Goal: Navigation & Orientation: Understand site structure

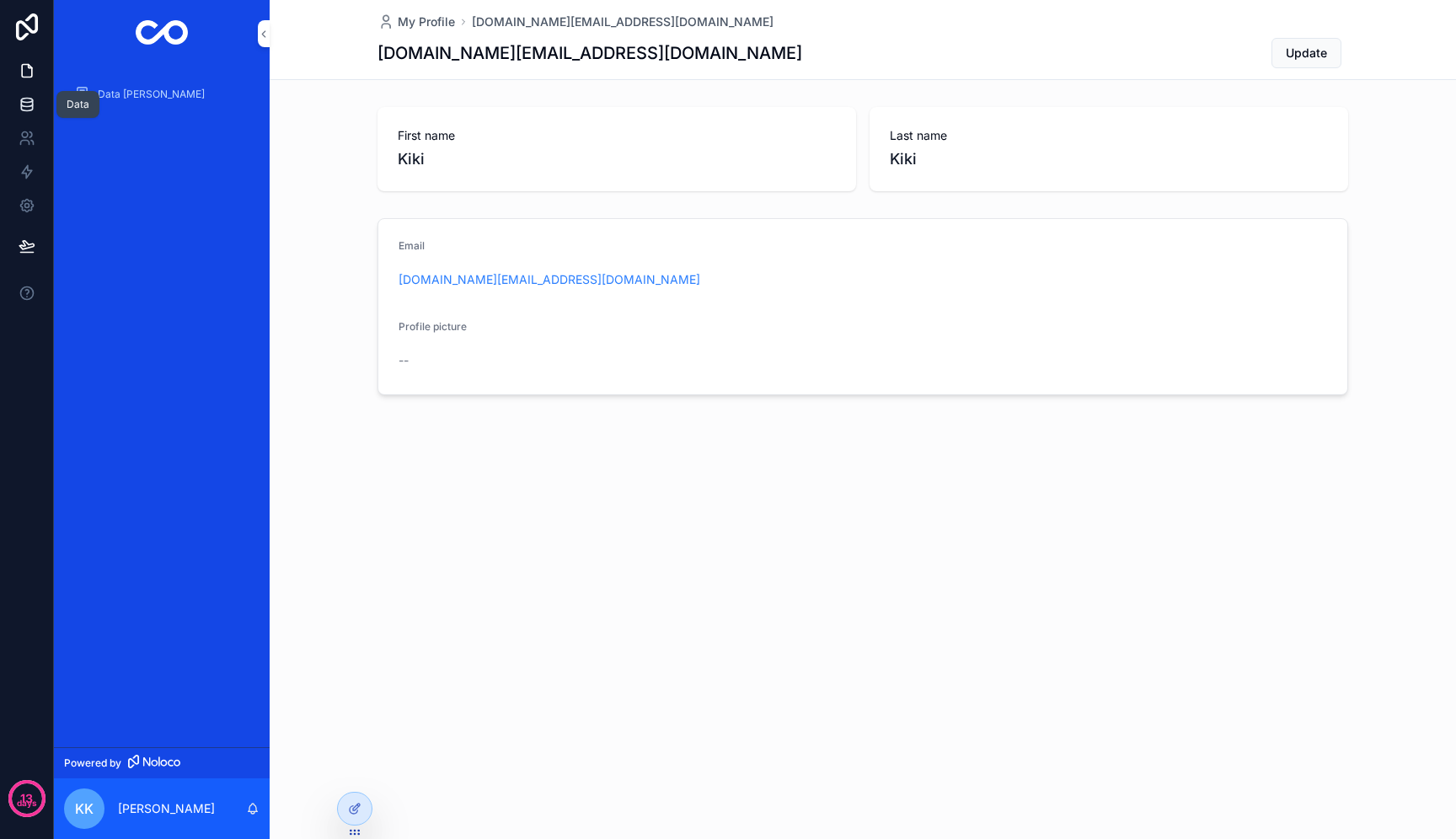
click at [20, 102] on icon at bounding box center [27, 104] width 17 height 17
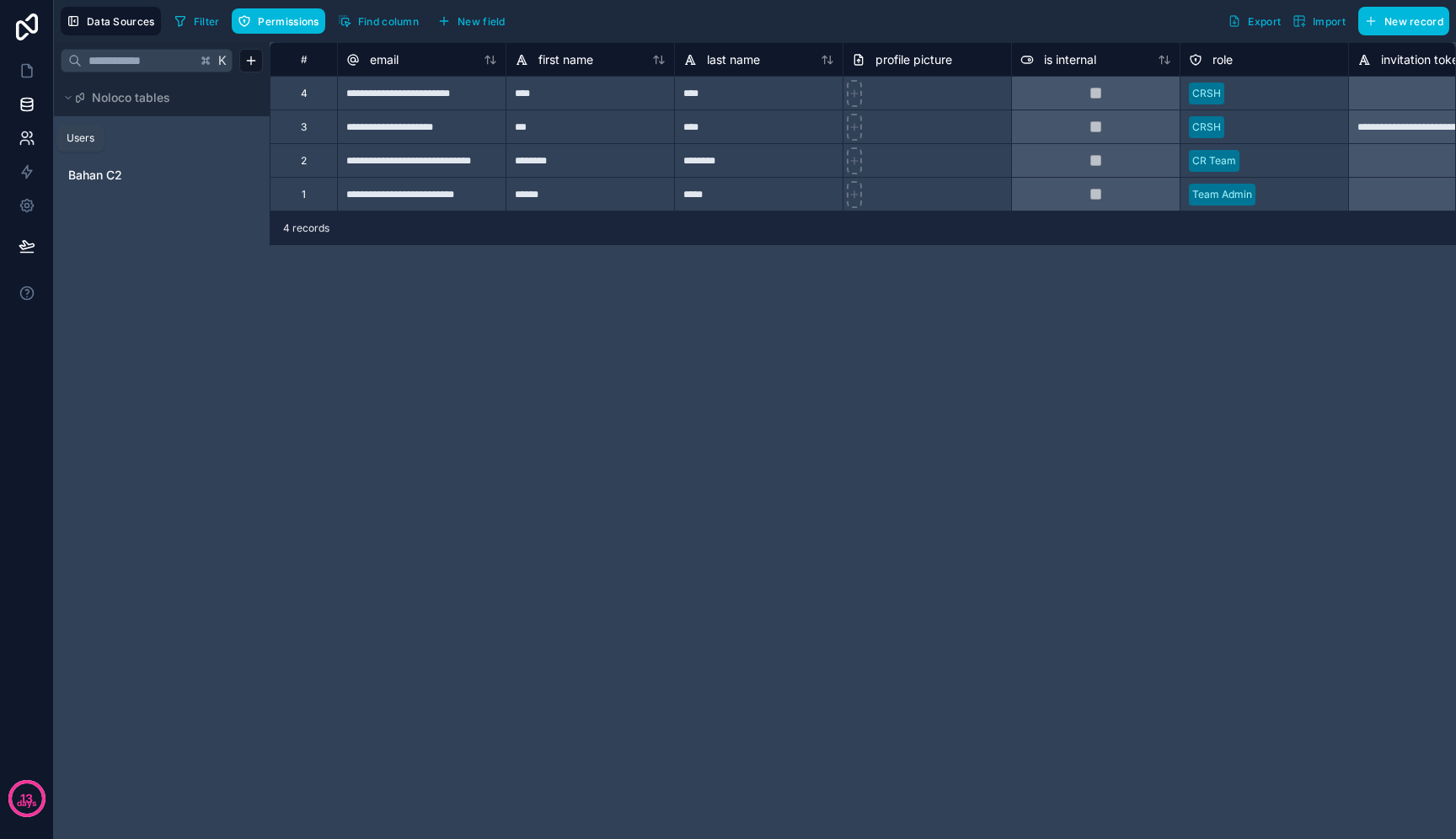
click at [26, 132] on icon at bounding box center [25, 135] width 6 height 6
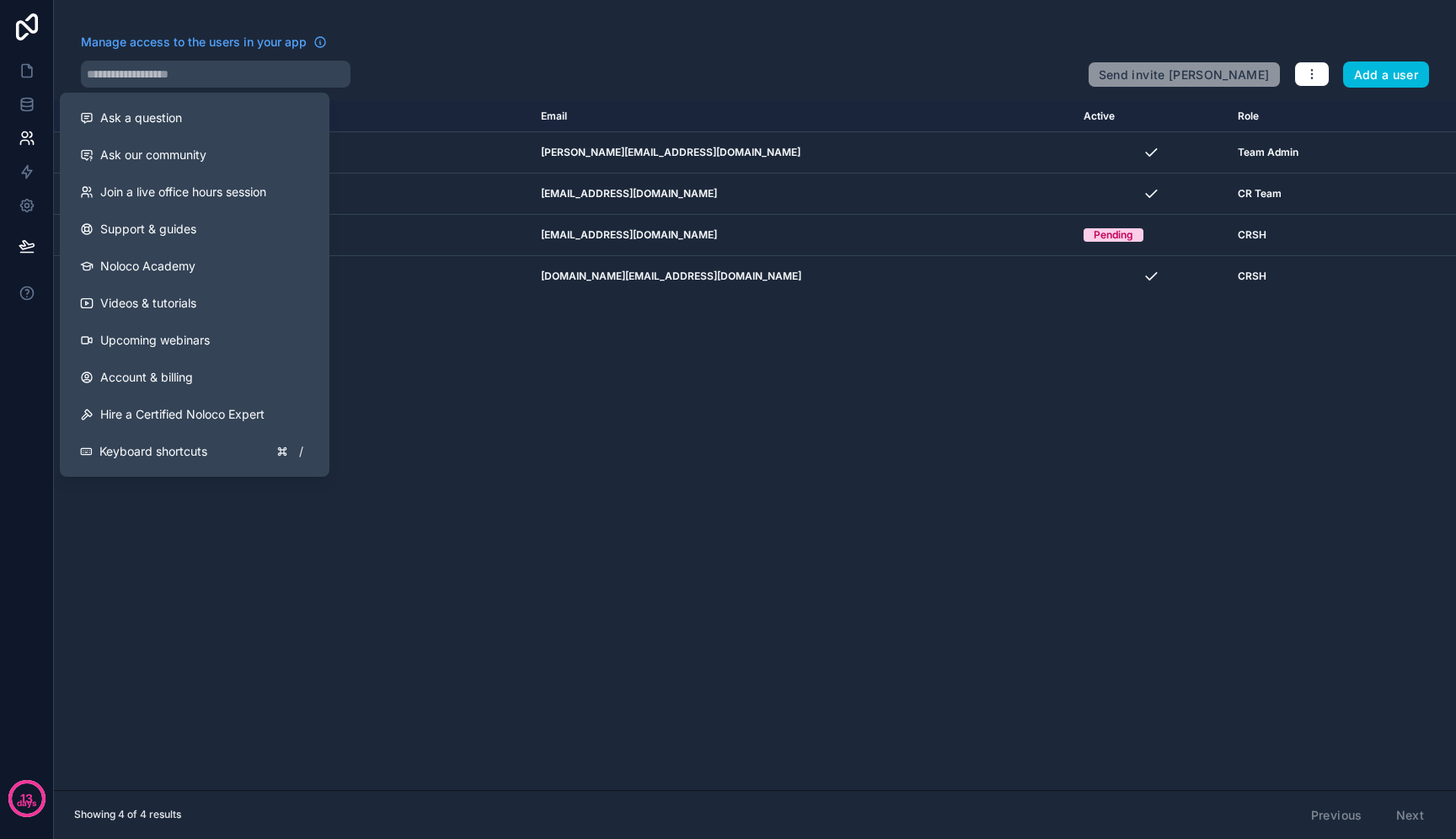
click at [476, 487] on div "Name Email Active Role [DOMAIN_NAME] [PERSON_NAME] [PERSON_NAME][EMAIL_ADDRESS]…" at bounding box center [755, 446] width 1402 height 689
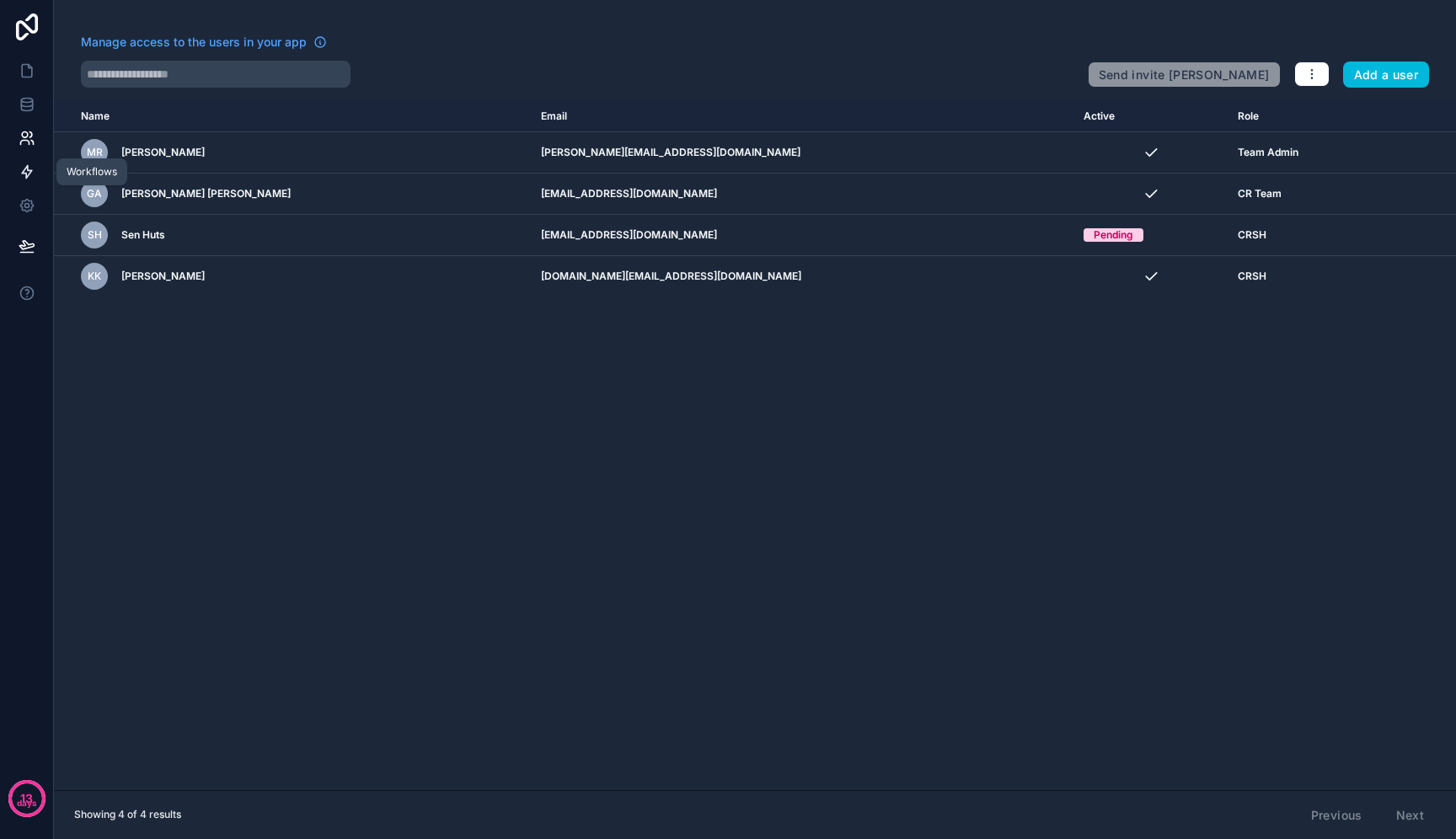
click at [30, 171] on icon at bounding box center [27, 172] width 17 height 17
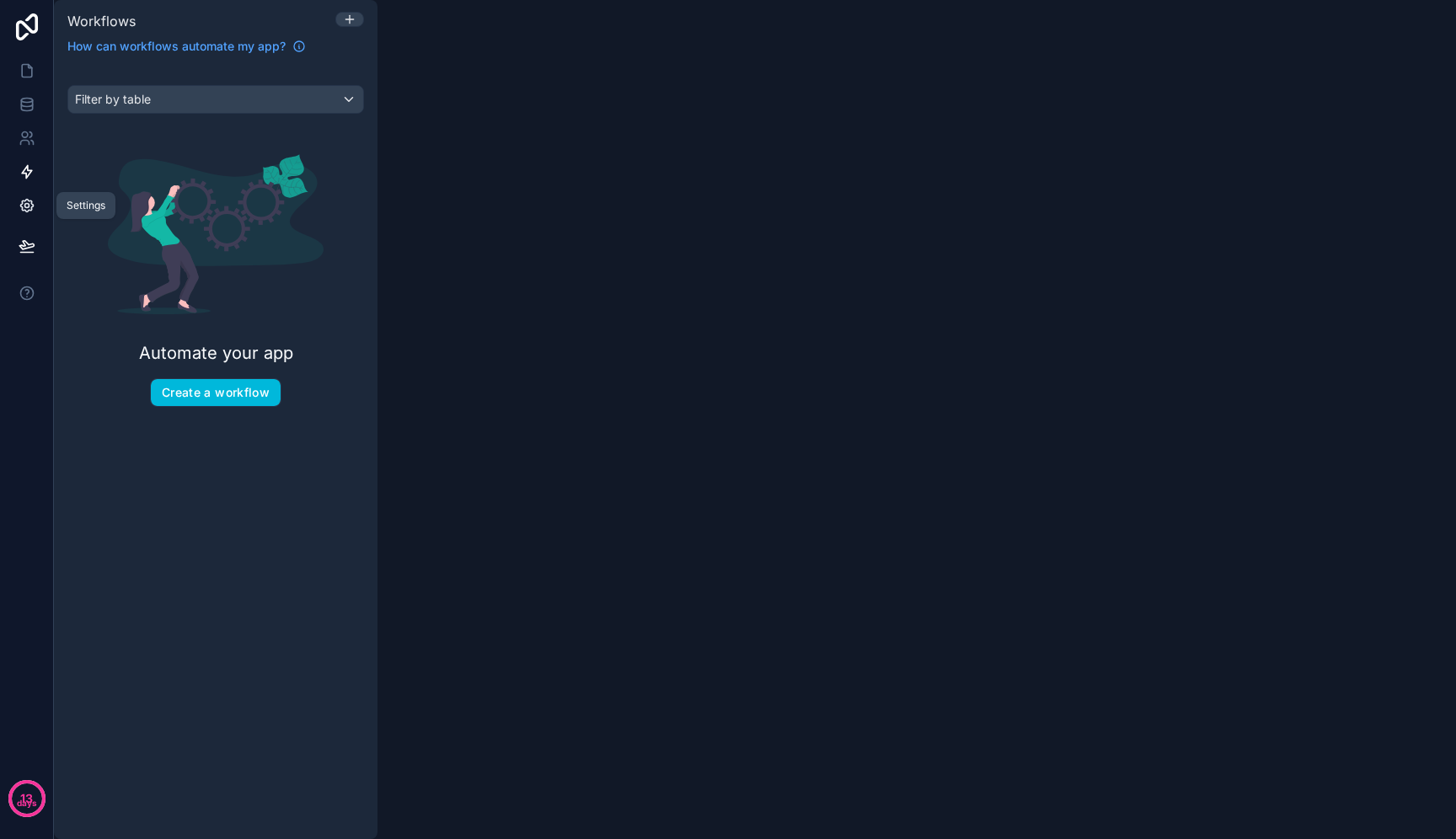
click at [36, 206] on link at bounding box center [27, 205] width 53 height 34
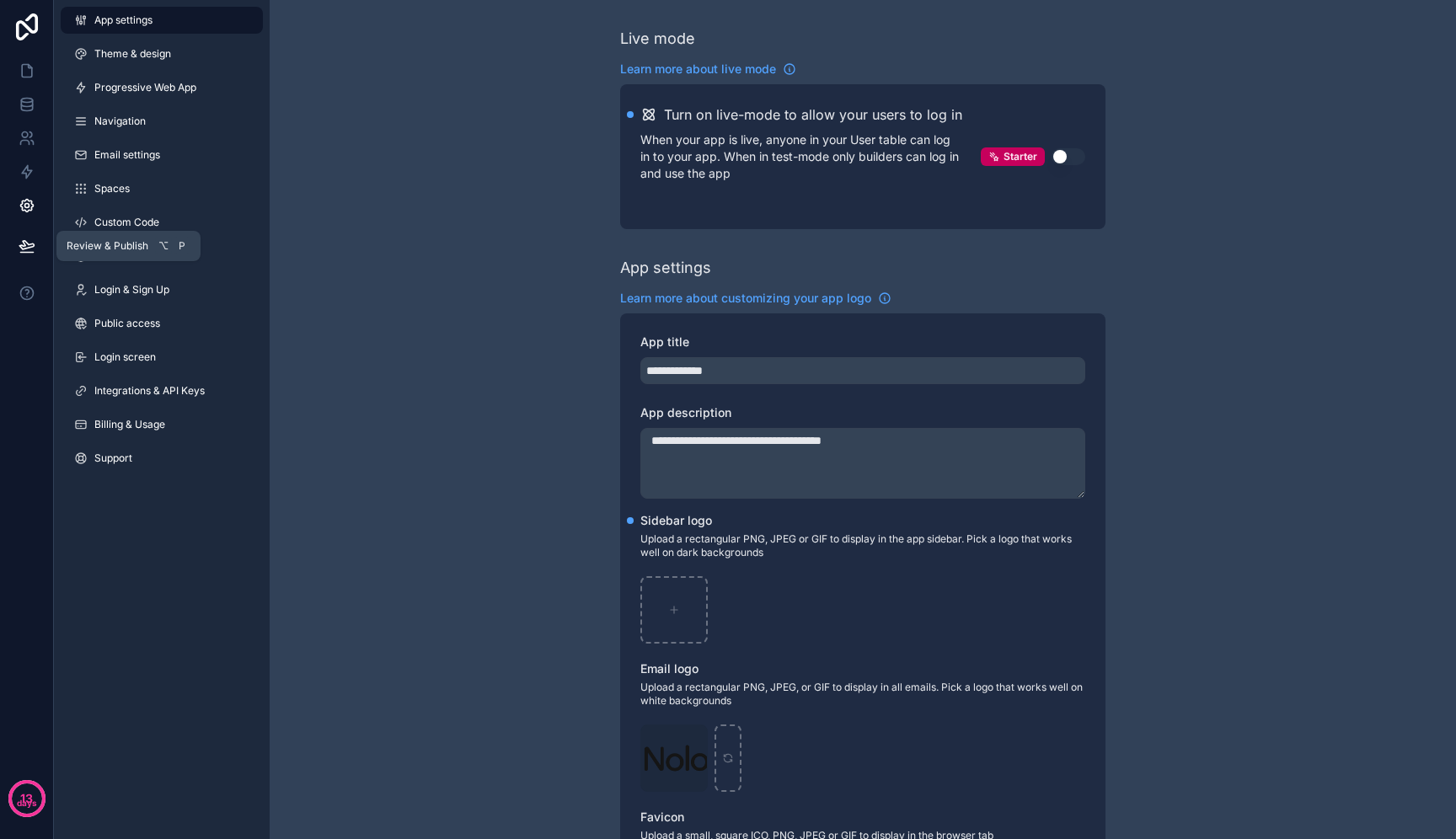
click at [31, 250] on icon at bounding box center [27, 245] width 17 height 17
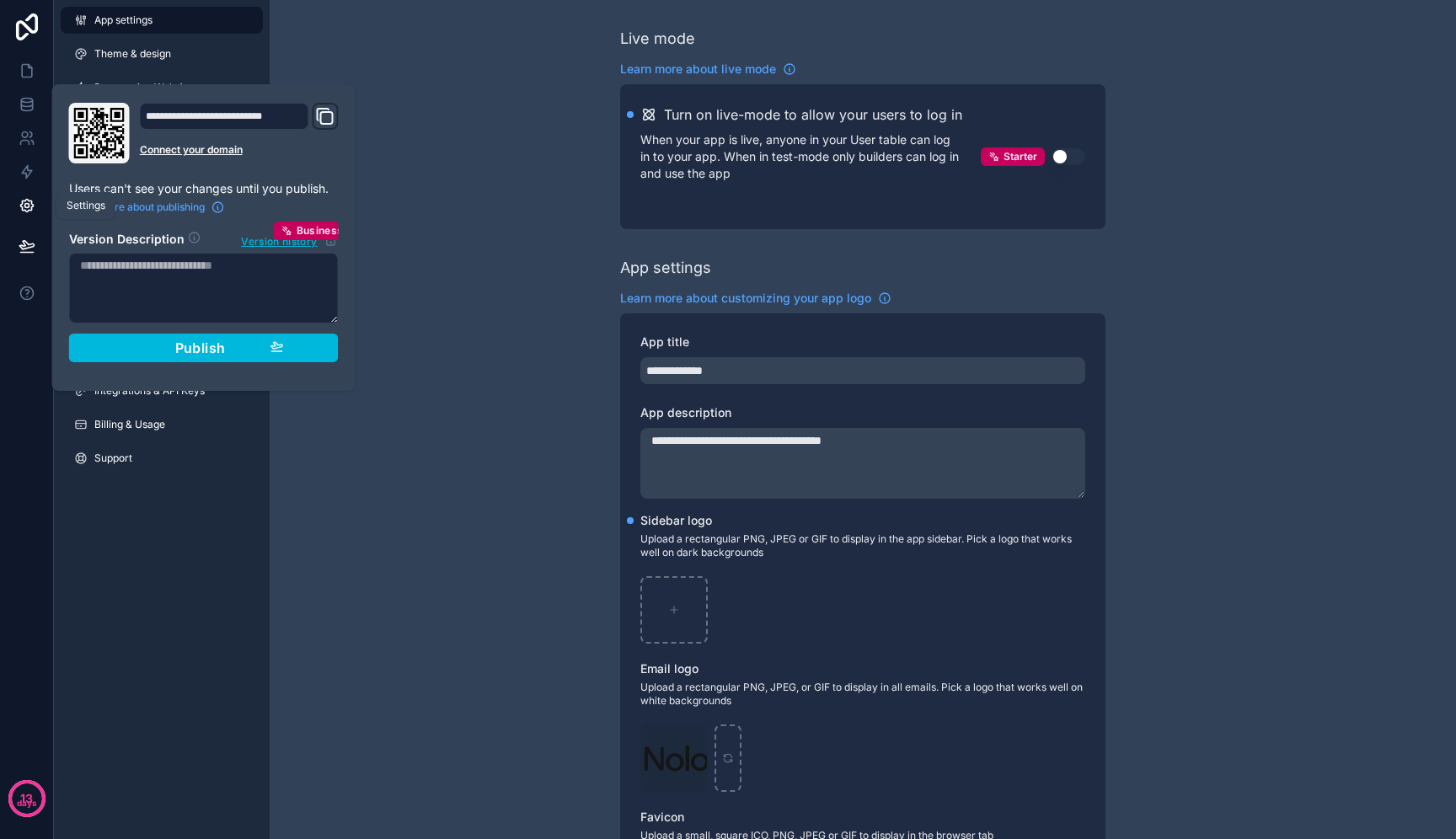
click at [23, 209] on icon at bounding box center [27, 205] width 13 height 13
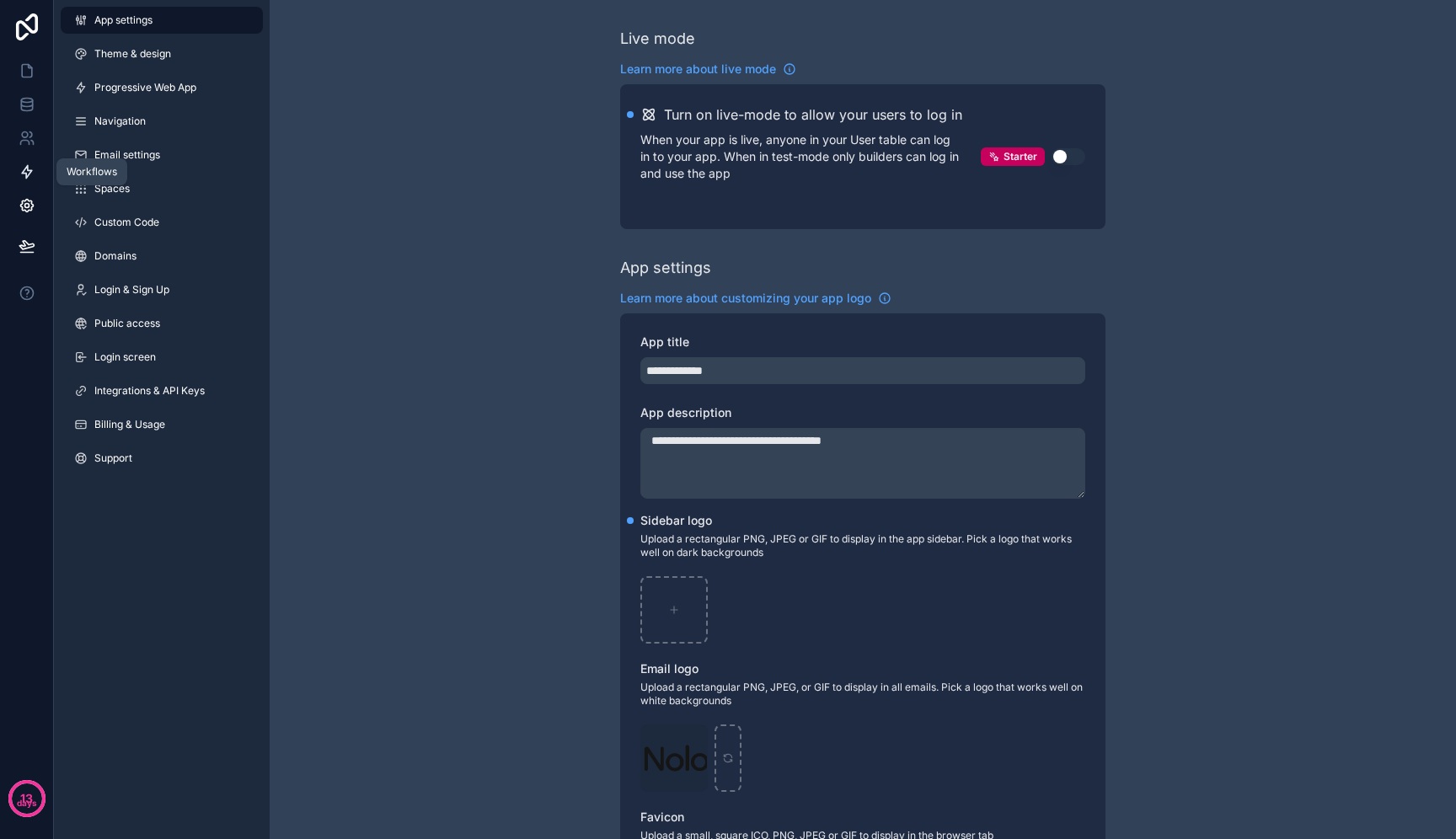
click at [30, 164] on icon at bounding box center [27, 172] width 17 height 17
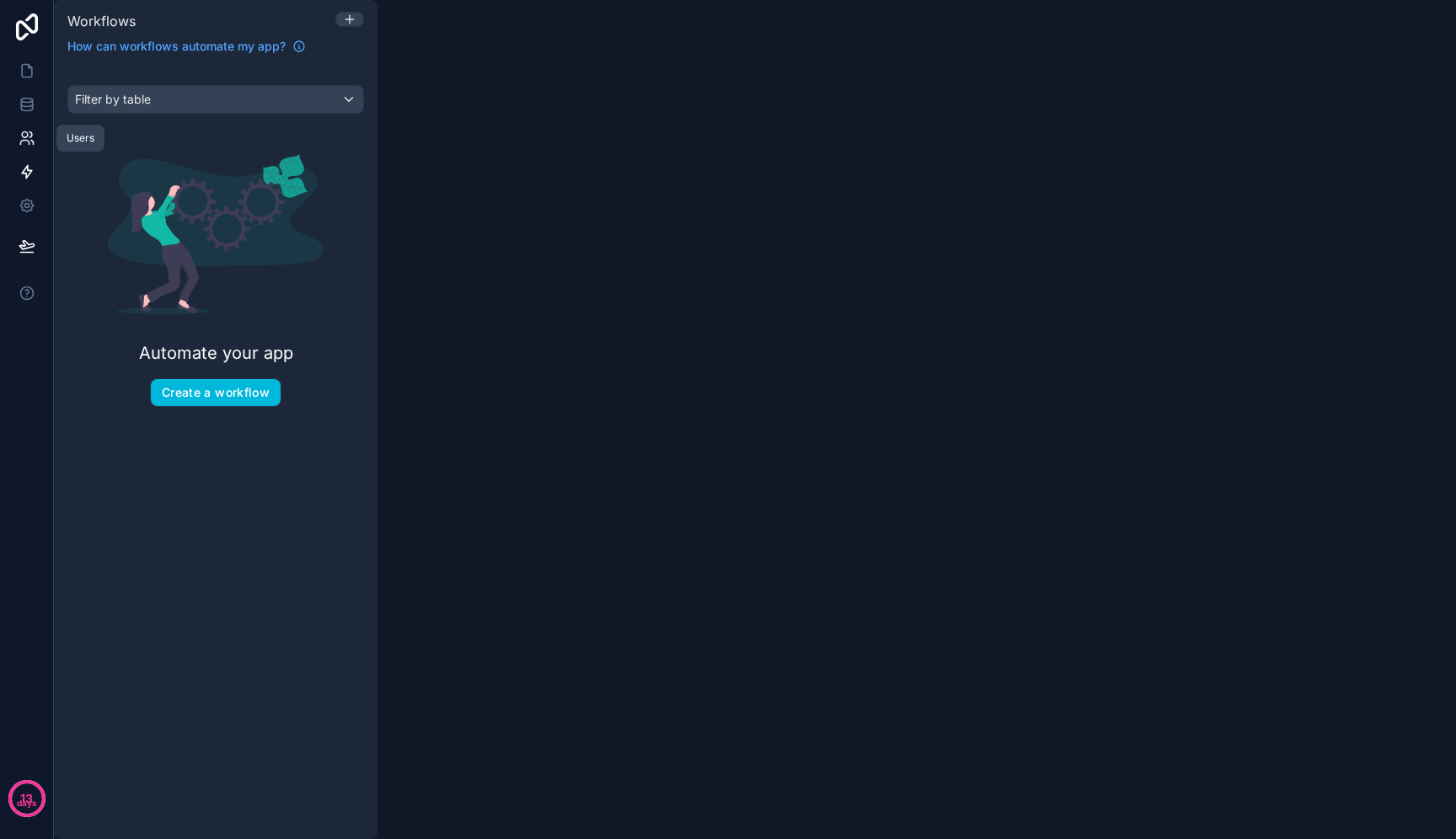
click at [36, 125] on link at bounding box center [27, 138] width 53 height 34
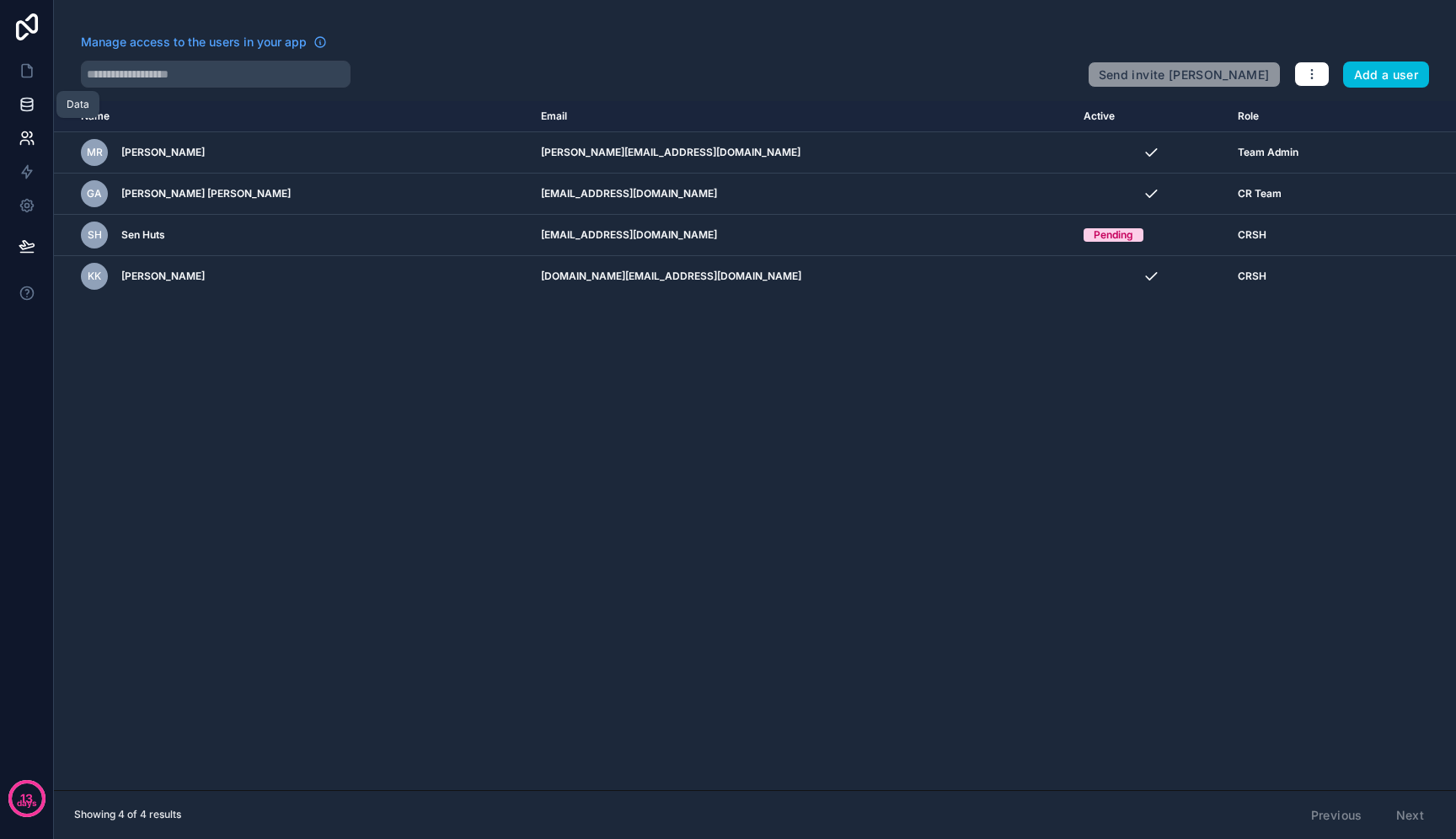
click at [31, 105] on icon at bounding box center [27, 104] width 17 height 17
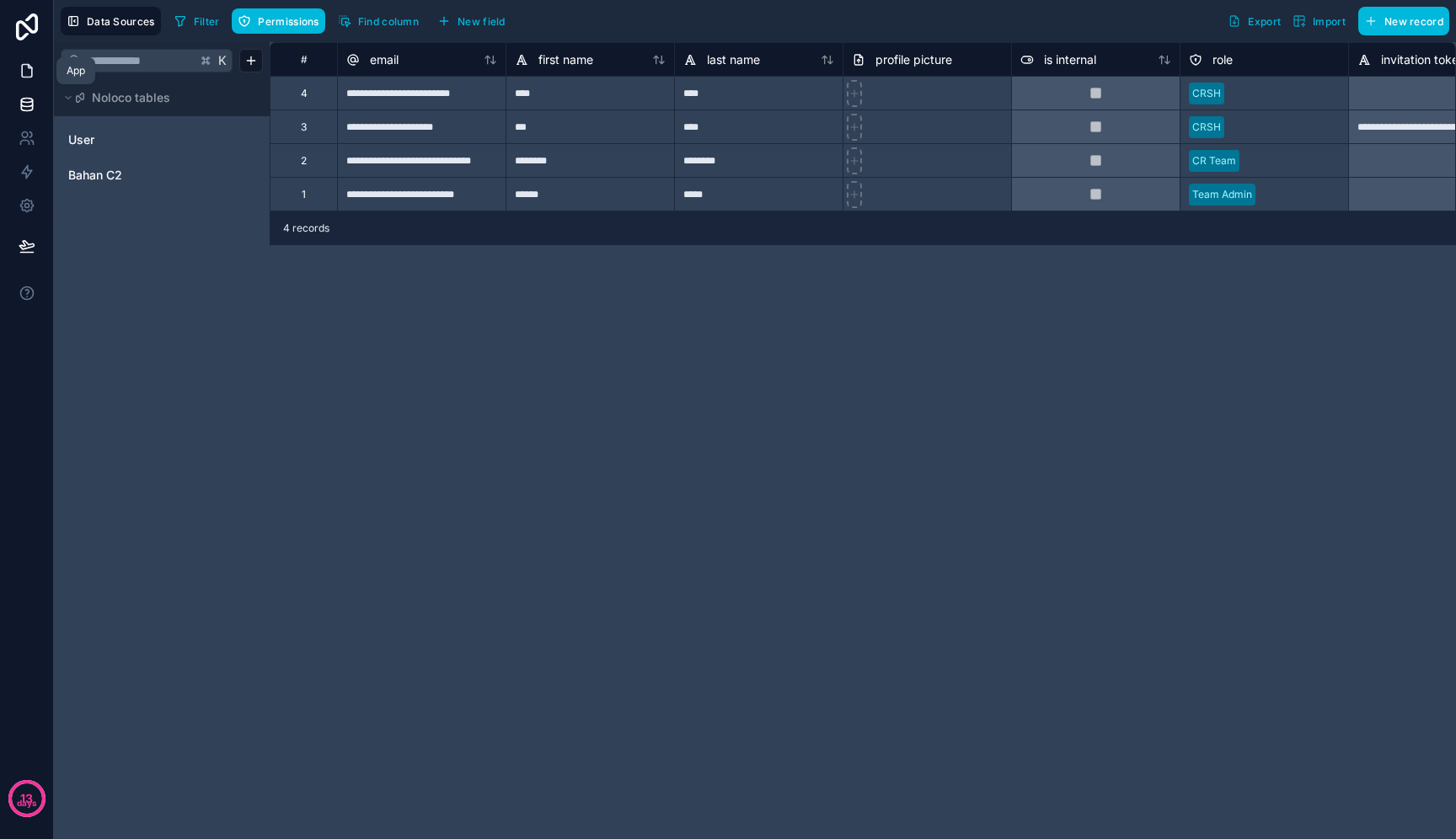
click at [27, 65] on icon at bounding box center [27, 71] width 10 height 13
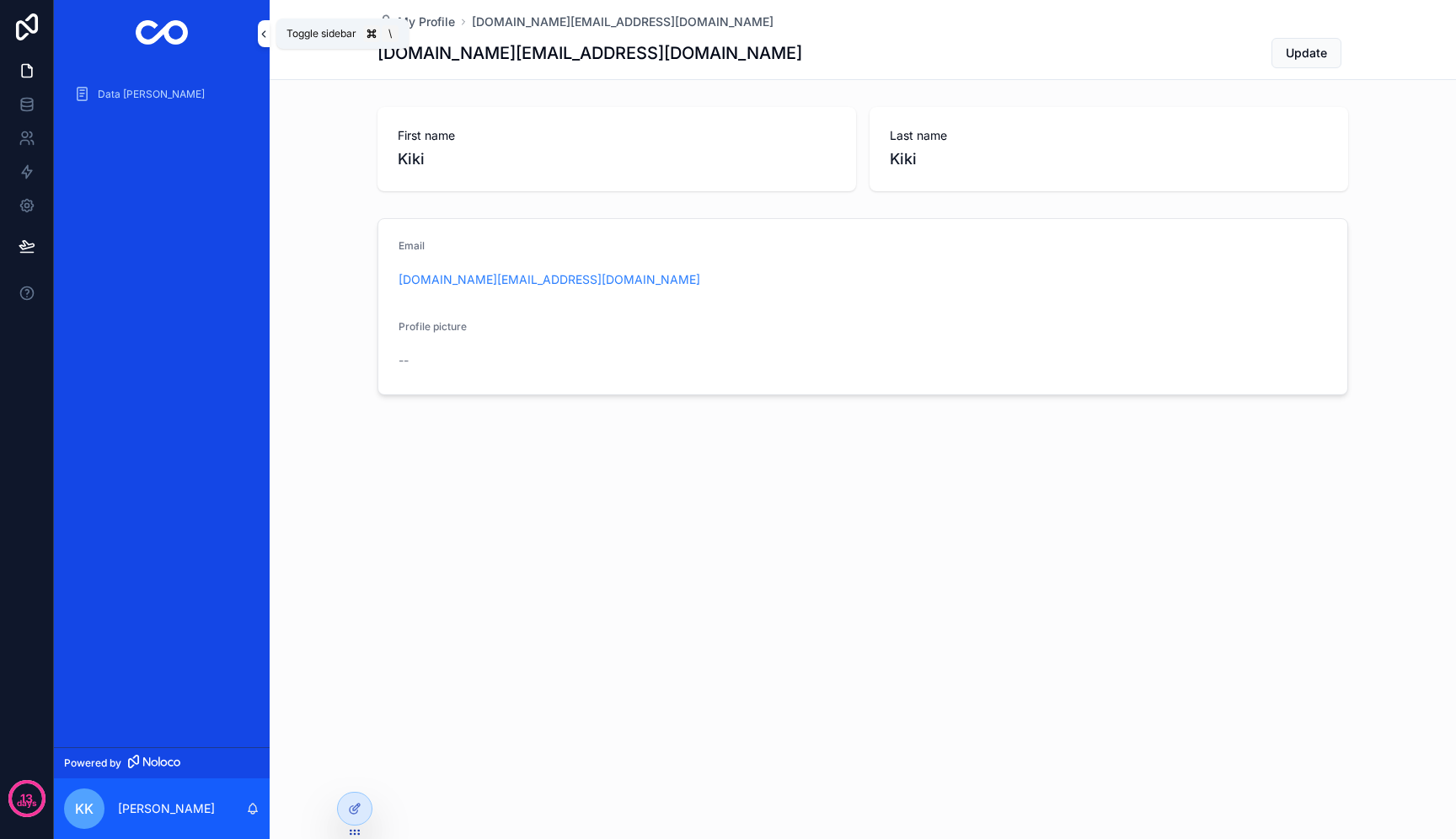
click at [263, 36] on icon "scrollable content" at bounding box center [263, 34] width 12 height 13
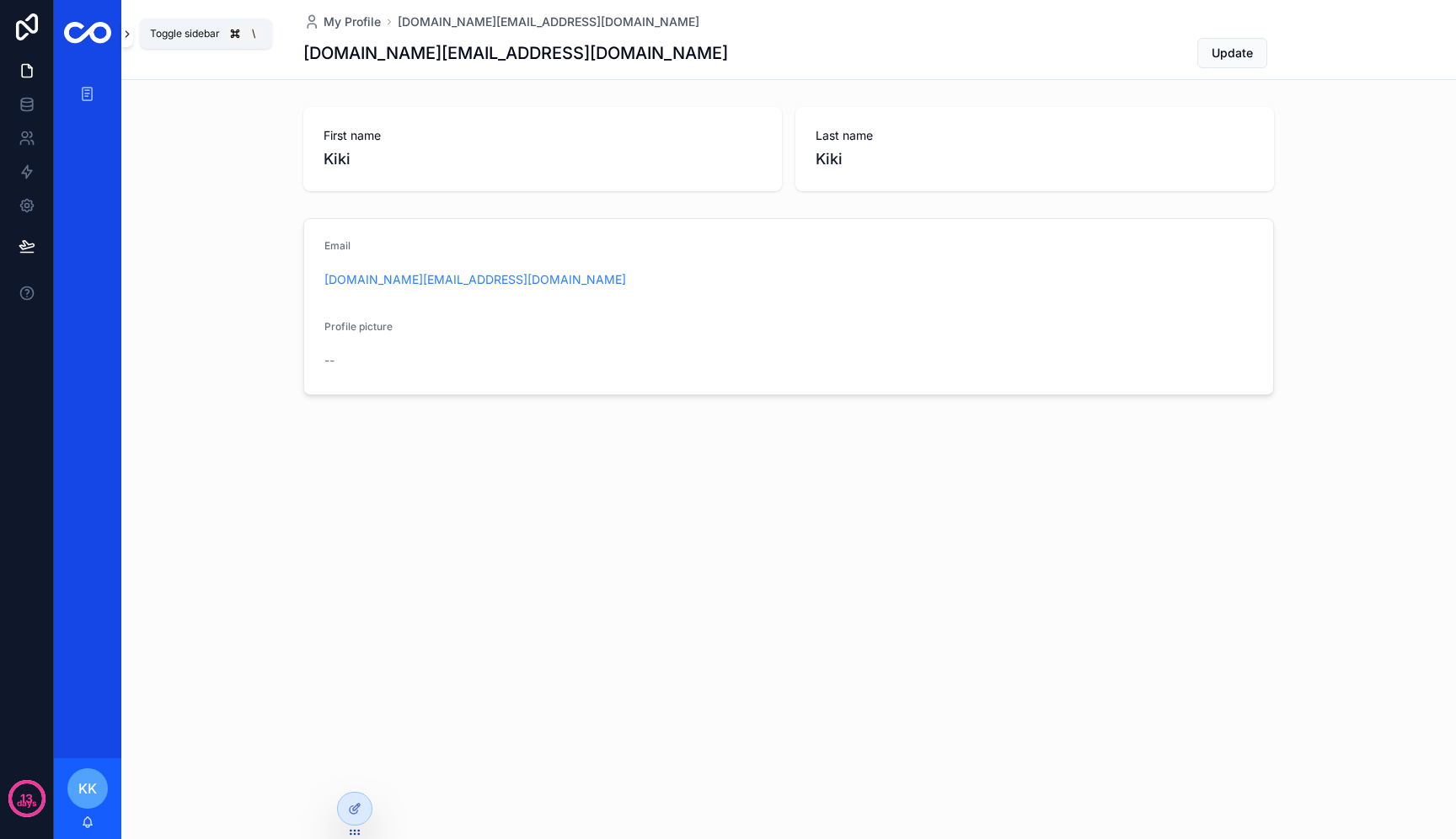
click at [127, 34] on icon "scrollable content" at bounding box center [127, 34] width 12 height 13
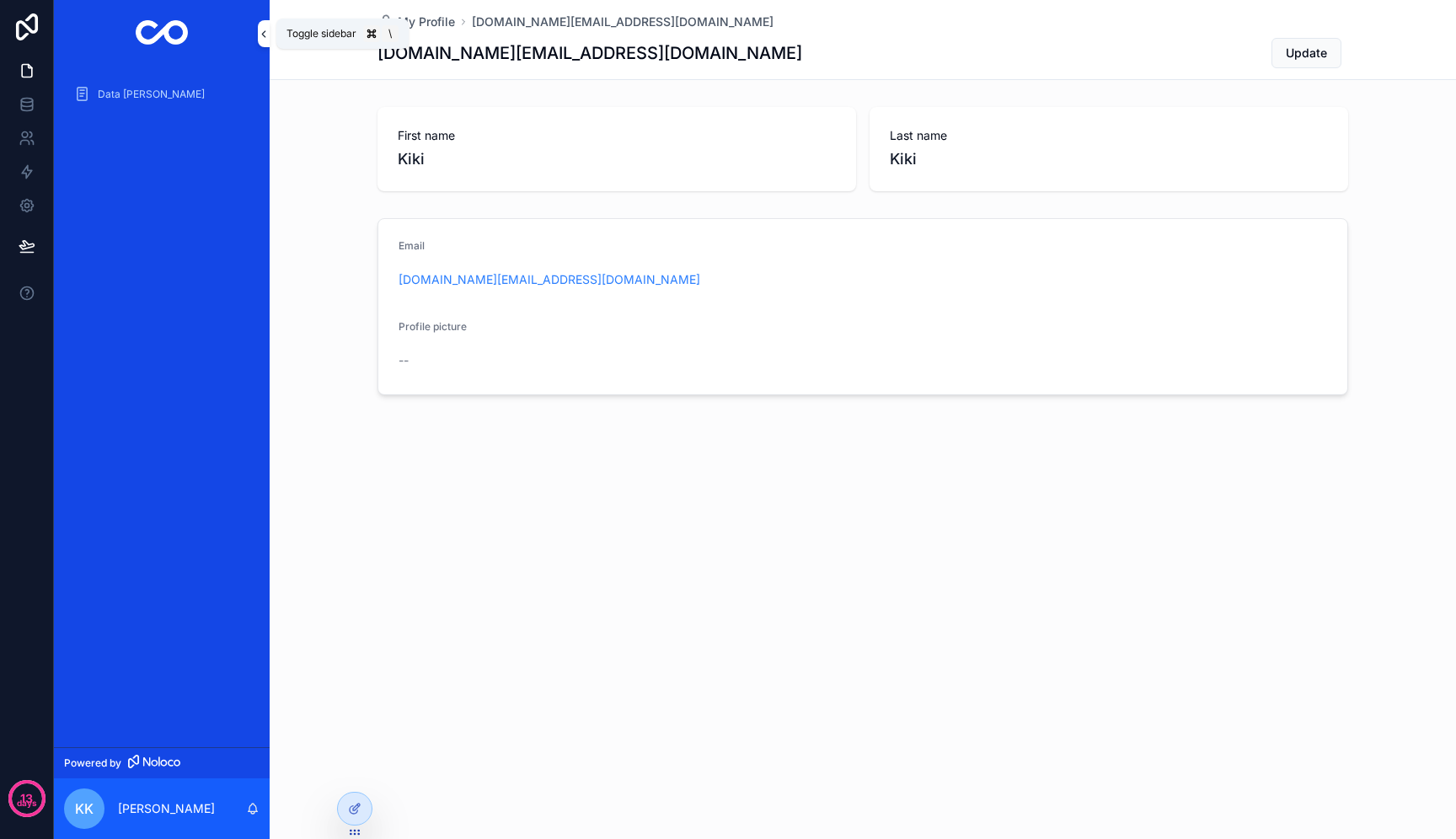
click at [264, 34] on icon "scrollable content" at bounding box center [263, 34] width 12 height 13
